Goal: Task Accomplishment & Management: Use online tool/utility

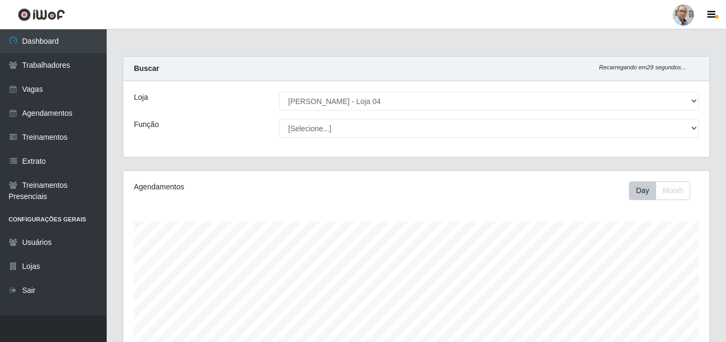
select select "251"
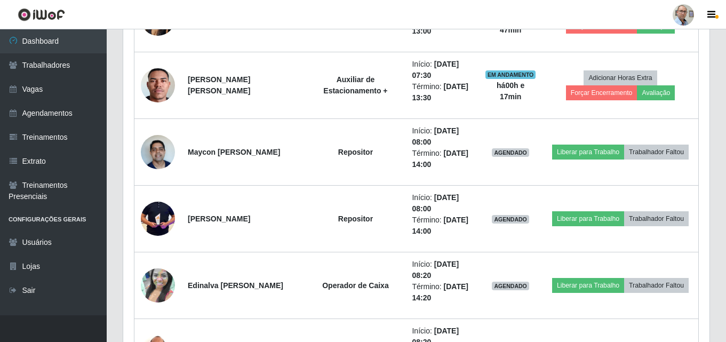
scroll to position [533, 0]
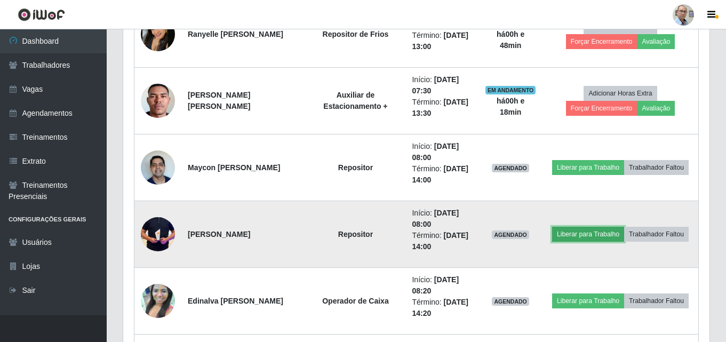
click at [578, 231] on button "Liberar para Trabalho" at bounding box center [588, 234] width 72 height 15
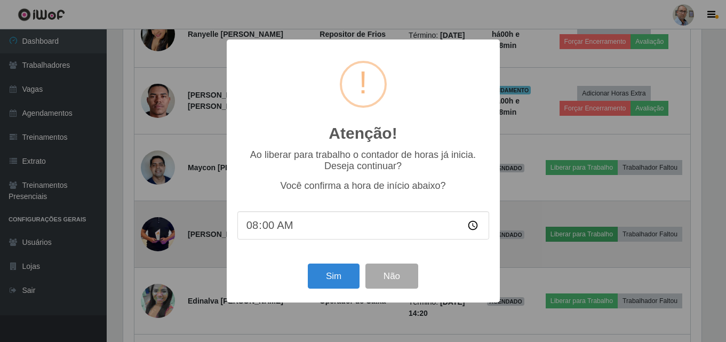
scroll to position [221, 581]
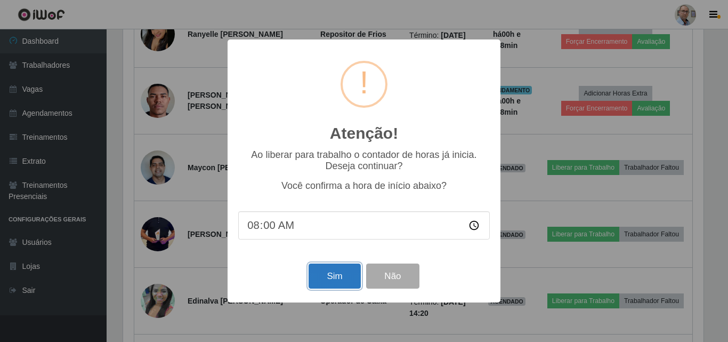
click at [345, 278] on button "Sim" at bounding box center [335, 275] width 52 height 25
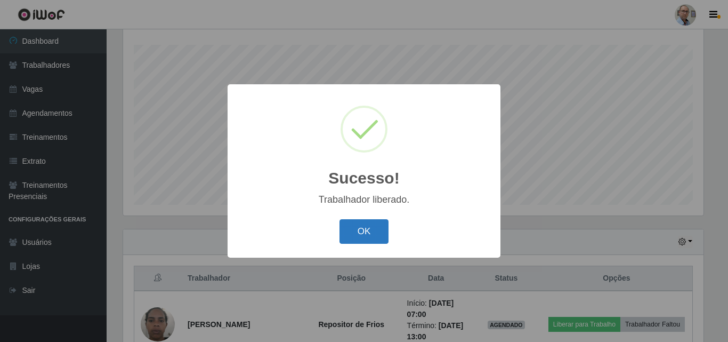
click at [362, 236] on button "OK" at bounding box center [365, 231] width 50 height 25
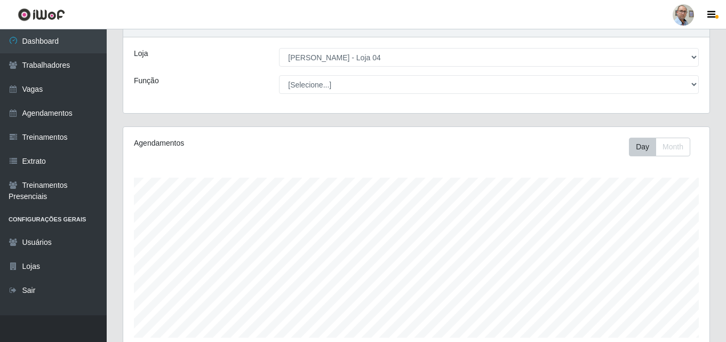
scroll to position [0, 0]
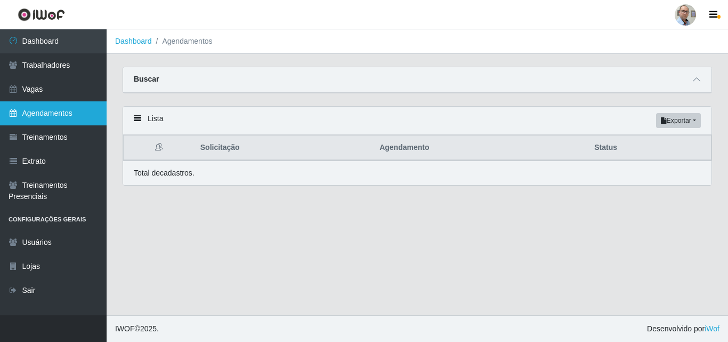
click at [63, 115] on link "Agendamentos" at bounding box center [53, 113] width 107 height 24
click at [458, 142] on th "Agendamento" at bounding box center [480, 147] width 215 height 25
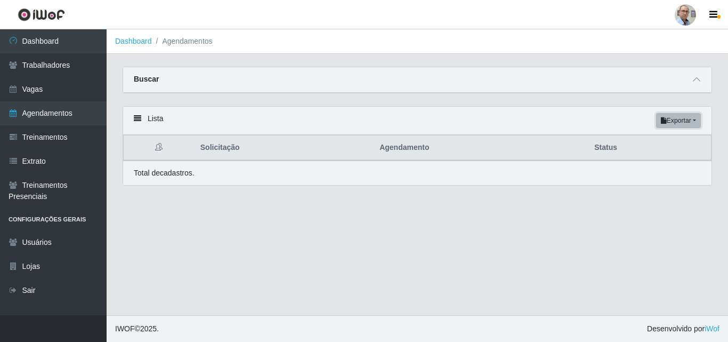
click at [674, 117] on button "Exportar" at bounding box center [678, 120] width 45 height 15
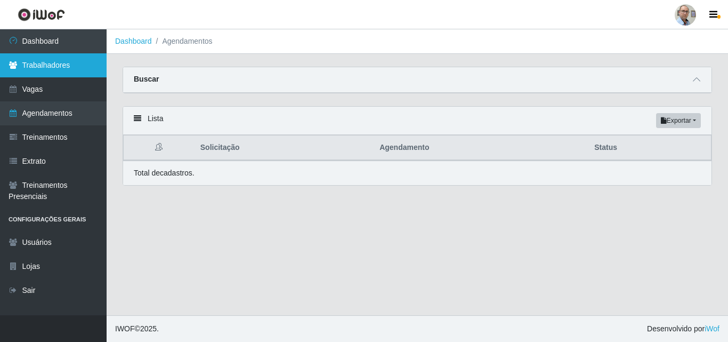
click at [71, 75] on link "Trabalhadores" at bounding box center [53, 65] width 107 height 24
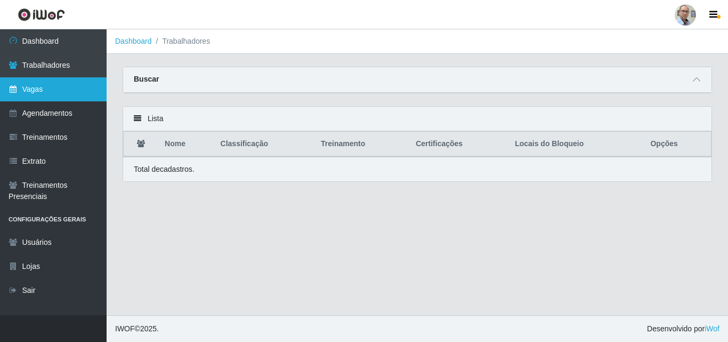
click at [85, 92] on link "Vagas" at bounding box center [53, 89] width 107 height 24
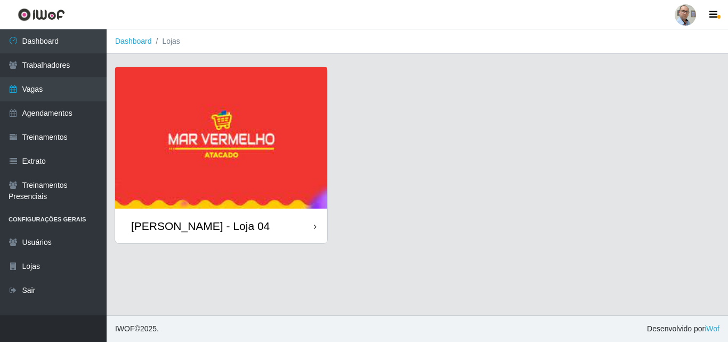
click at [219, 184] on img at bounding box center [221, 137] width 212 height 141
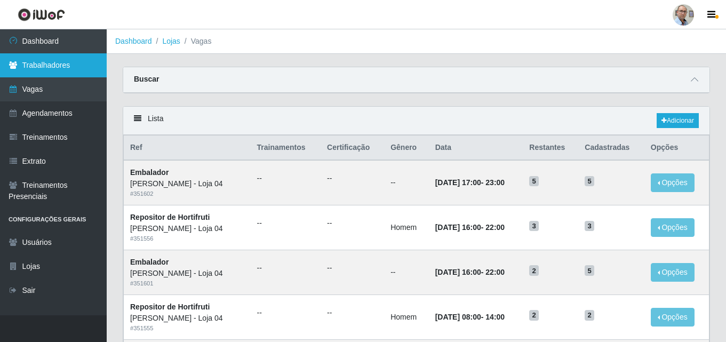
click at [87, 59] on link "Trabalhadores" at bounding box center [53, 65] width 107 height 24
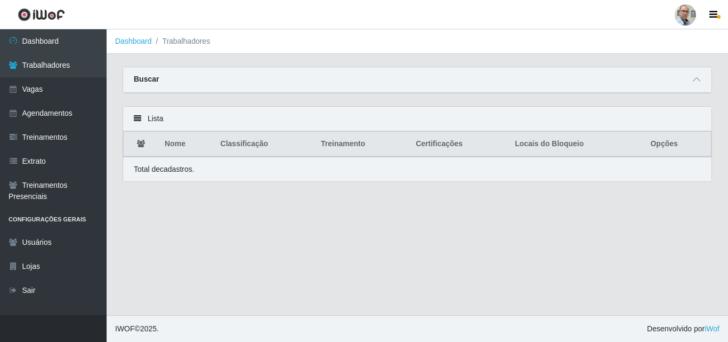
click at [289, 152] on th "Classificação" at bounding box center [264, 144] width 101 height 25
click at [189, 176] on div "Total de cadastros." at bounding box center [417, 169] width 589 height 25
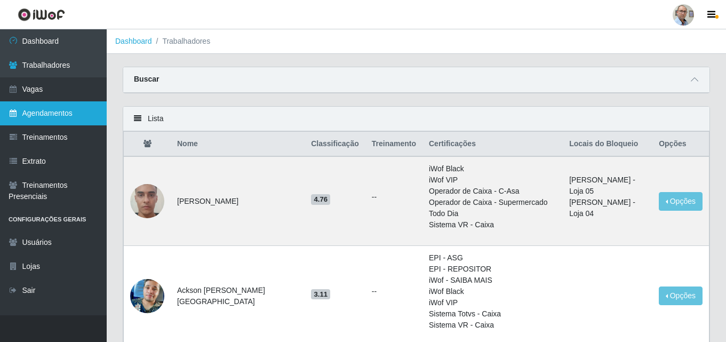
click at [93, 108] on link "Agendamentos" at bounding box center [53, 113] width 107 height 24
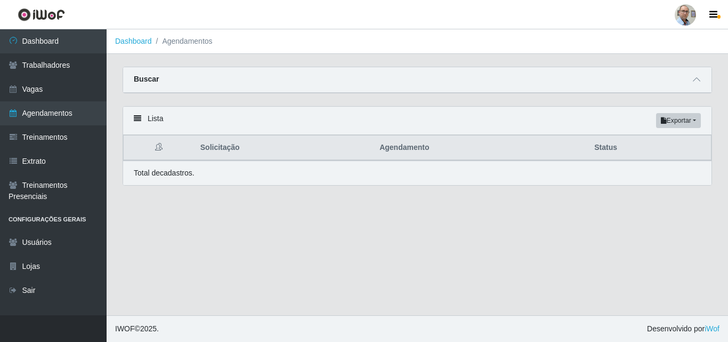
click at [270, 178] on div "Total de cadastros." at bounding box center [417, 172] width 567 height 11
click at [272, 261] on main "Dashboard Agendamentos Carregando... Buscar Início em [GEOGRAPHIC_DATA] em Stat…" at bounding box center [418, 172] width 622 height 286
click at [186, 152] on th at bounding box center [159, 147] width 70 height 25
click at [228, 152] on th "Solicitação" at bounding box center [283, 147] width 179 height 25
click at [150, 149] on th at bounding box center [159, 147] width 70 height 25
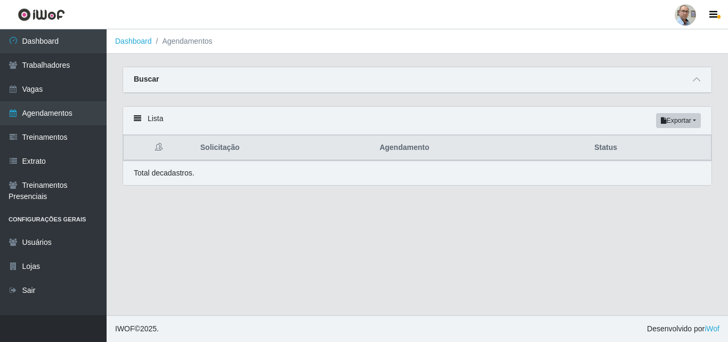
click at [154, 148] on th at bounding box center [159, 147] width 70 height 25
click at [76, 137] on link "Treinamentos" at bounding box center [53, 137] width 107 height 24
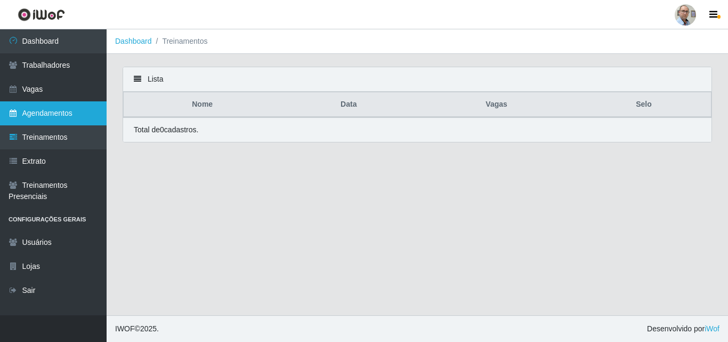
click at [71, 116] on link "Agendamentos" at bounding box center [53, 113] width 107 height 24
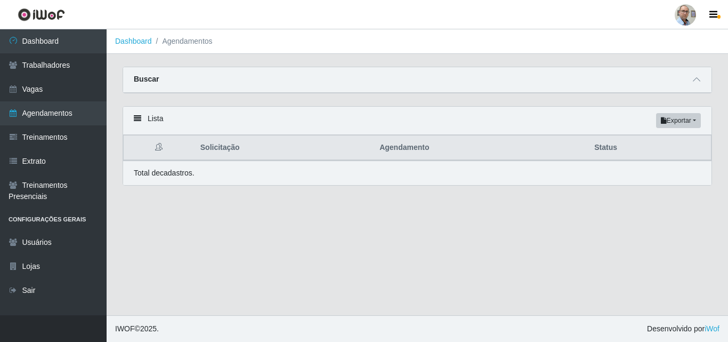
click at [185, 180] on div "Total de cadastros." at bounding box center [417, 172] width 589 height 25
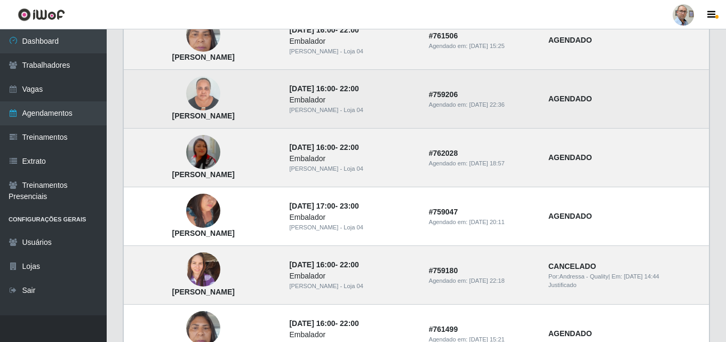
scroll to position [107, 0]
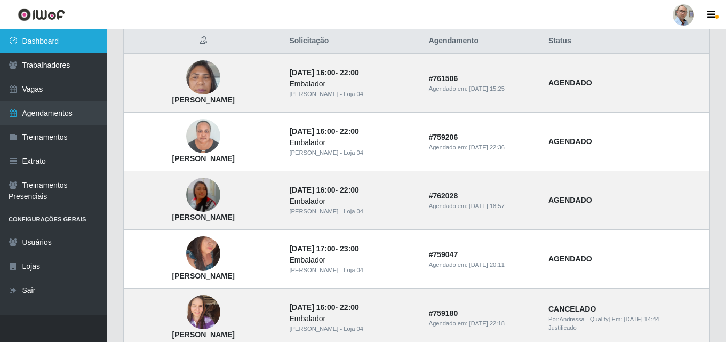
click at [30, 44] on link "Dashboard" at bounding box center [53, 41] width 107 height 24
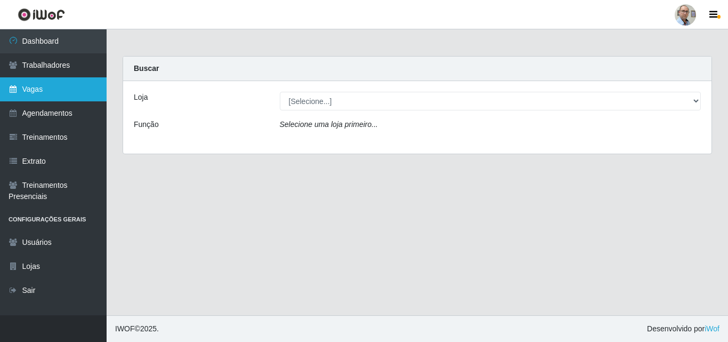
click at [32, 92] on link "Vagas" at bounding box center [53, 89] width 107 height 24
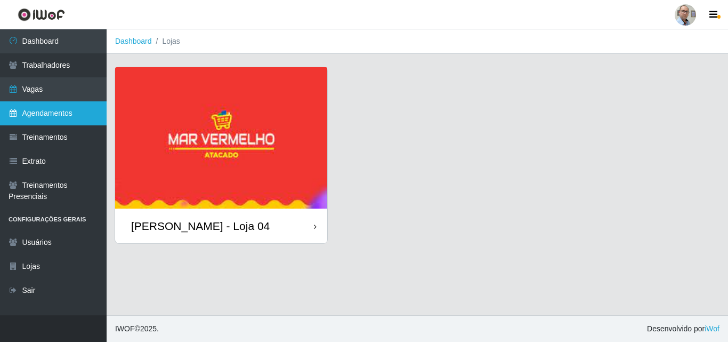
click at [47, 119] on link "Agendamentos" at bounding box center [53, 113] width 107 height 24
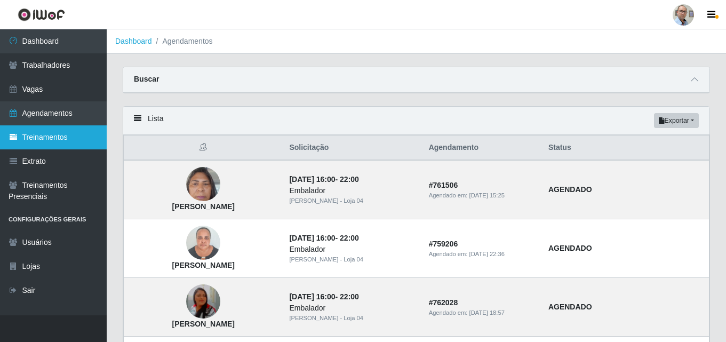
click at [70, 138] on link "Treinamentos" at bounding box center [53, 137] width 107 height 24
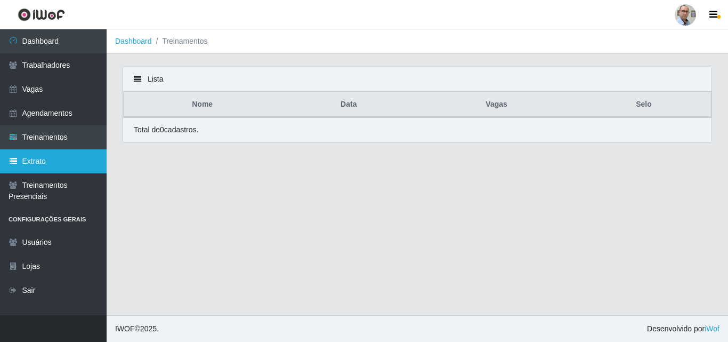
click at [66, 156] on link "Extrato" at bounding box center [53, 161] width 107 height 24
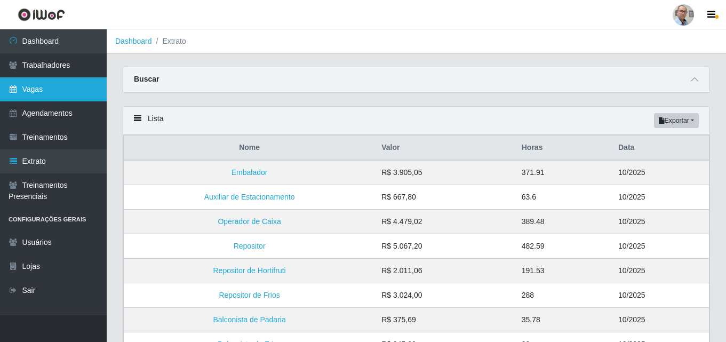
click at [54, 90] on link "Vagas" at bounding box center [53, 89] width 107 height 24
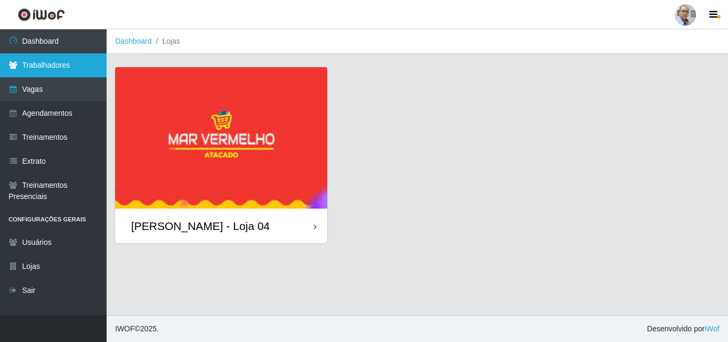
click at [45, 70] on link "Trabalhadores" at bounding box center [53, 65] width 107 height 24
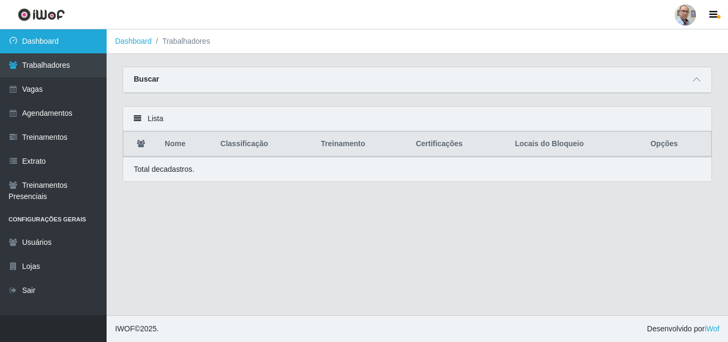
click at [46, 41] on link "Dashboard" at bounding box center [53, 41] width 107 height 24
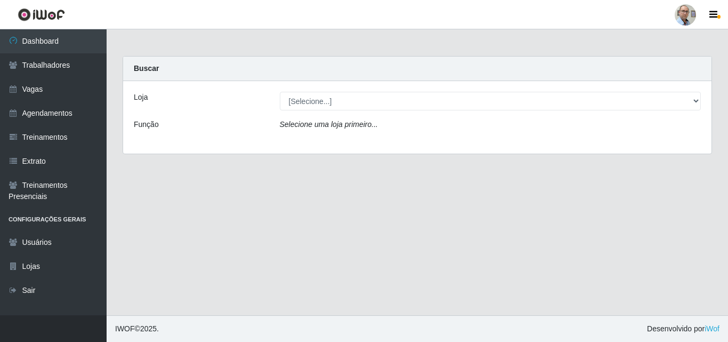
click at [336, 125] on icon "Selecione uma loja primeiro..." at bounding box center [329, 124] width 98 height 9
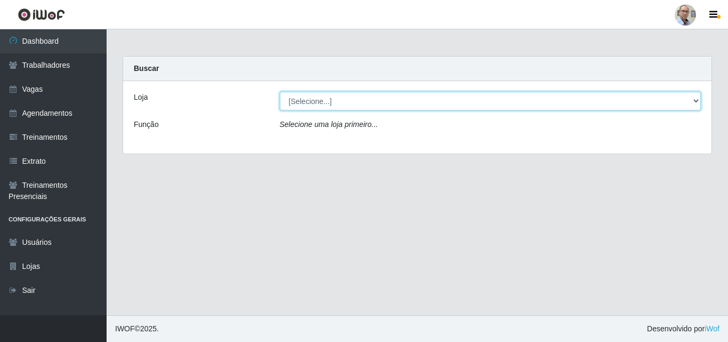
click at [340, 104] on select "[Selecione...] Mar Vermelho - Loja 04" at bounding box center [491, 101] width 422 height 19
select select "251"
click at [280, 92] on select "[Selecione...] Mar Vermelho - Loja 04" at bounding box center [491, 101] width 422 height 19
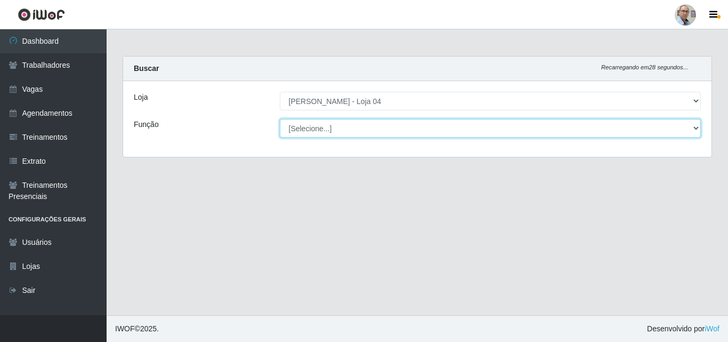
click at [429, 127] on select "[Selecione...] ASG ASG + ASG ++ Auxiliar de Depósito Auxiliar de Depósito + Aux…" at bounding box center [491, 128] width 422 height 19
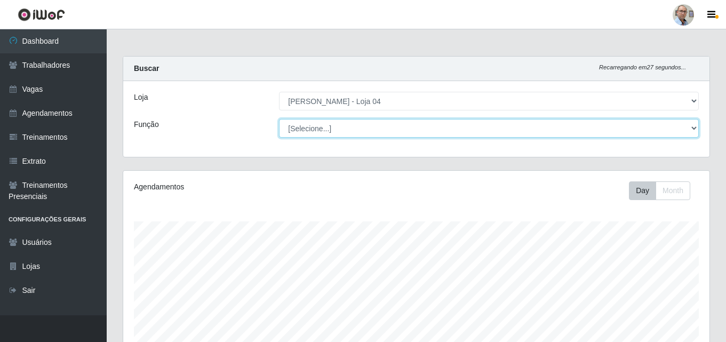
scroll to position [221, 586]
click at [427, 136] on select "[Selecione...] ASG ASG + ASG ++ Auxiliar de Depósito Auxiliar de Depósito + Aux…" at bounding box center [489, 128] width 420 height 19
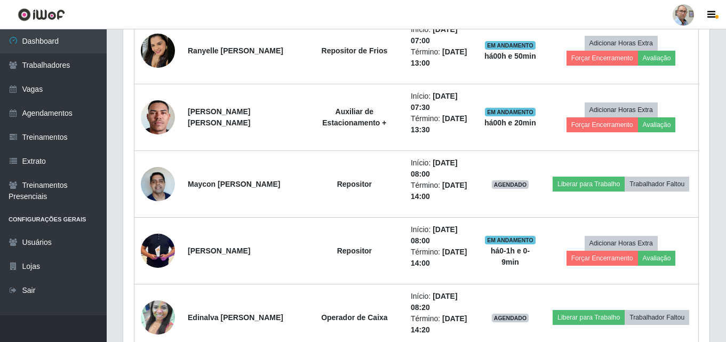
scroll to position [456, 0]
